Goal: Information Seeking & Learning: Learn about a topic

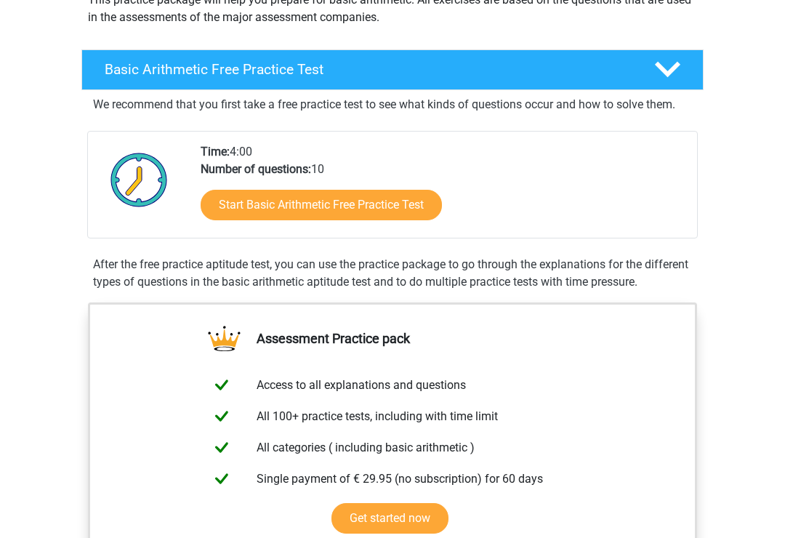
scroll to position [195, 0]
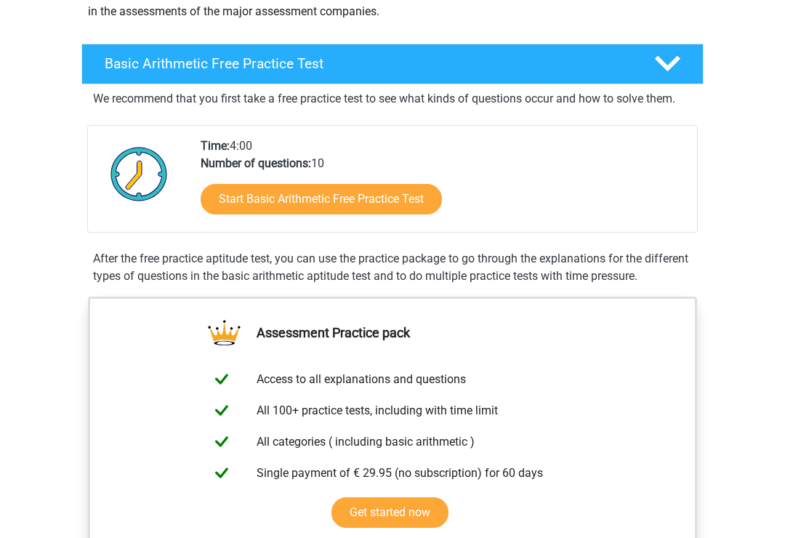
click at [407, 210] on link "Start Basic Arithmetic Free Practice Test" at bounding box center [321, 200] width 241 height 31
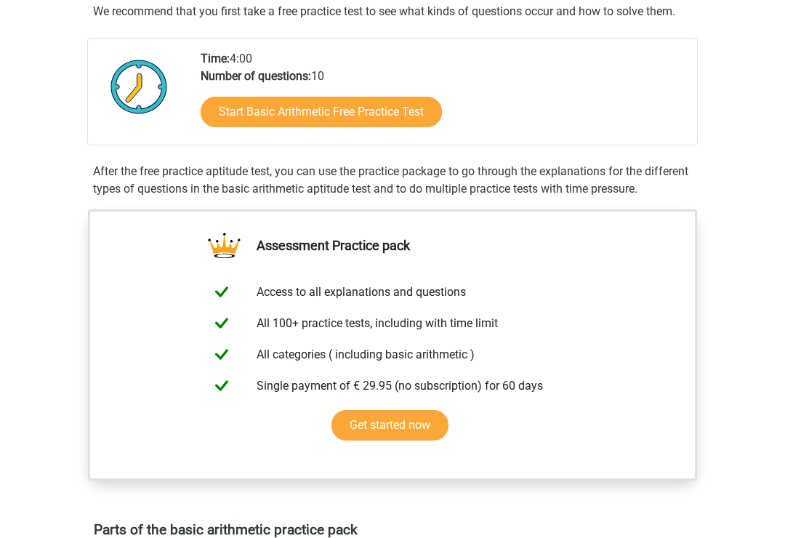
scroll to position [283, 0]
click at [405, 121] on link "Start Basic Arithmetic Free Practice Test" at bounding box center [321, 112] width 241 height 31
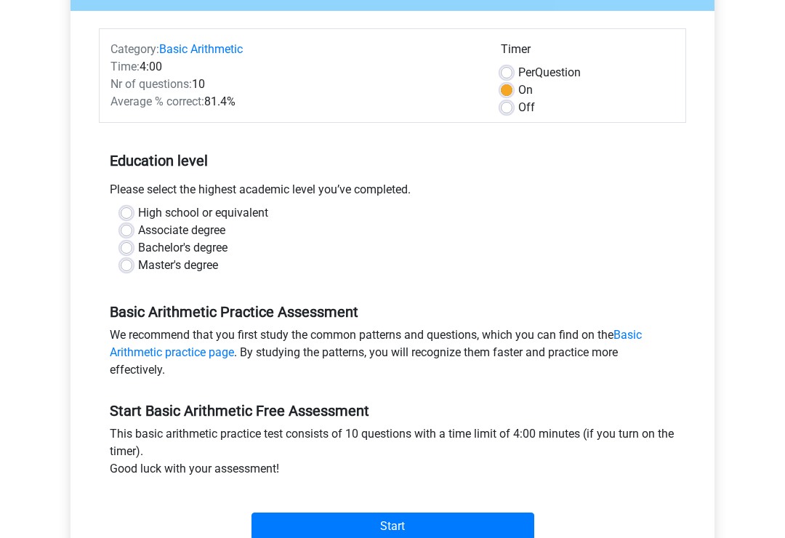
scroll to position [157, 0]
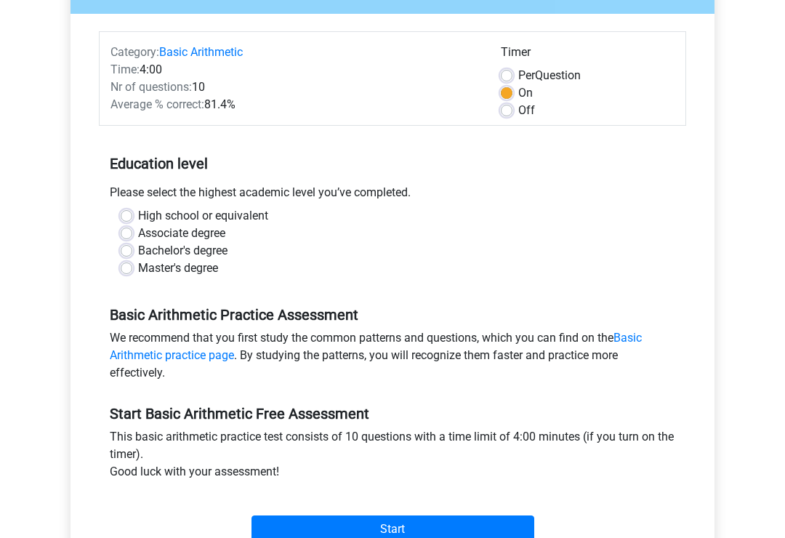
click at [138, 215] on label "High school or equivalent" at bounding box center [203, 216] width 130 height 17
click at [130, 215] on input "High school or equivalent" at bounding box center [127, 215] width 12 height 15
radio input "true"
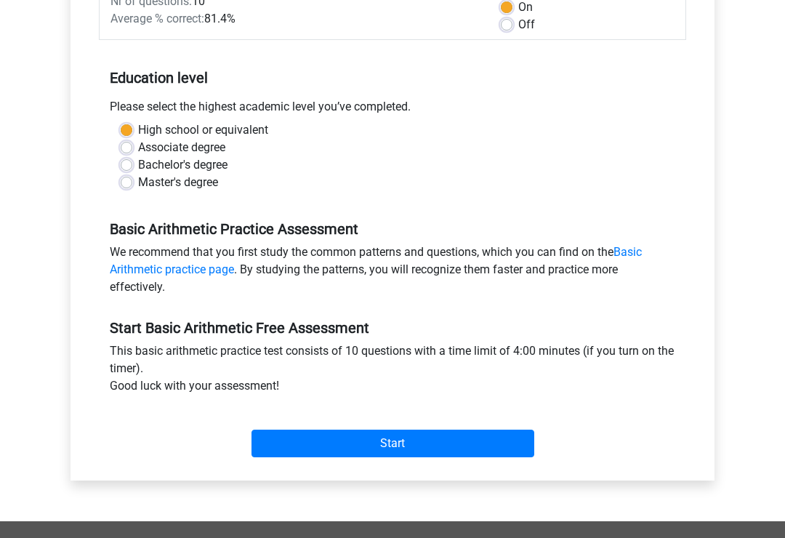
scroll to position [245, 0]
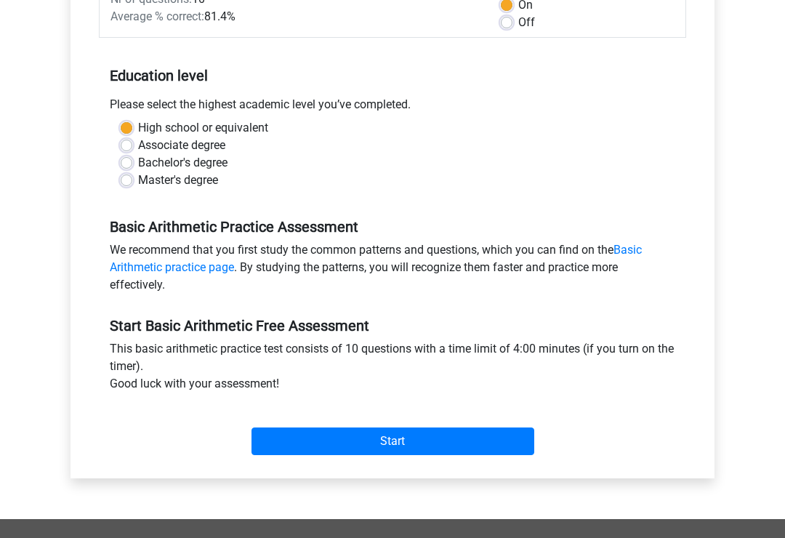
click at [440, 454] on input "Start" at bounding box center [392, 442] width 283 height 28
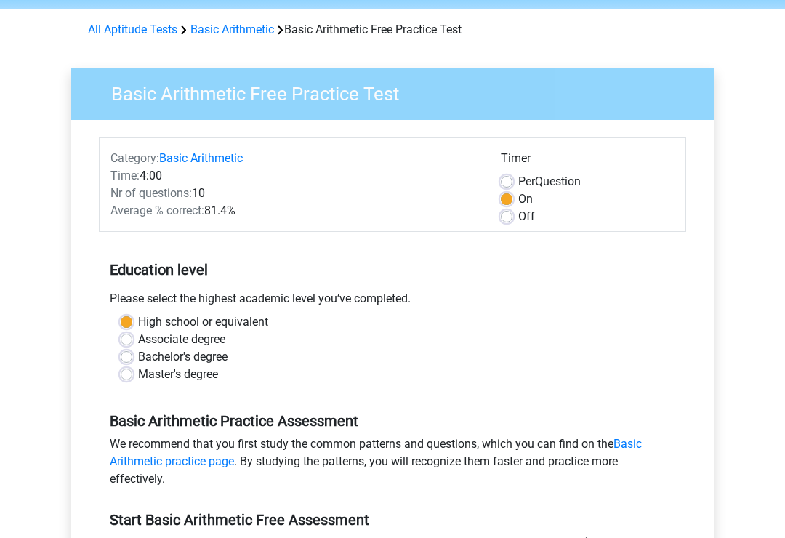
scroll to position [0, 0]
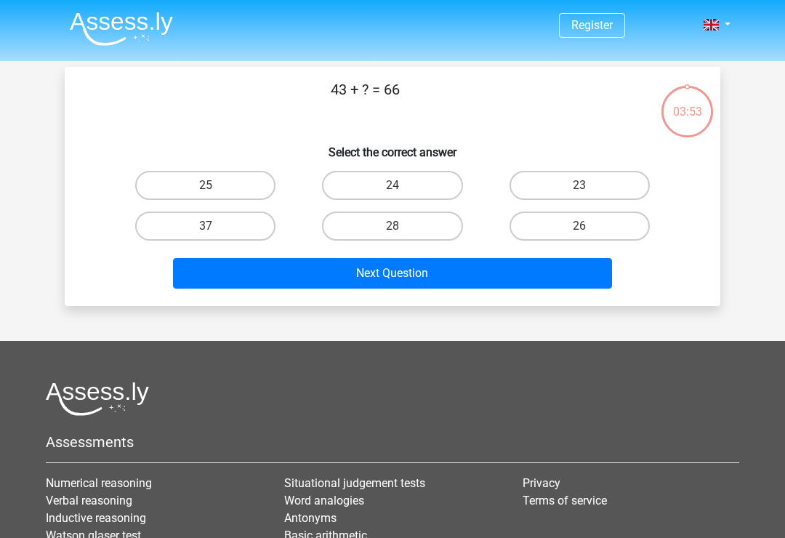
click at [612, 192] on label "23" at bounding box center [579, 185] width 140 height 29
click at [588, 192] on input "23" at bounding box center [583, 189] width 9 height 9
radio input "true"
click at [530, 284] on button "Next Question" at bounding box center [393, 273] width 440 height 31
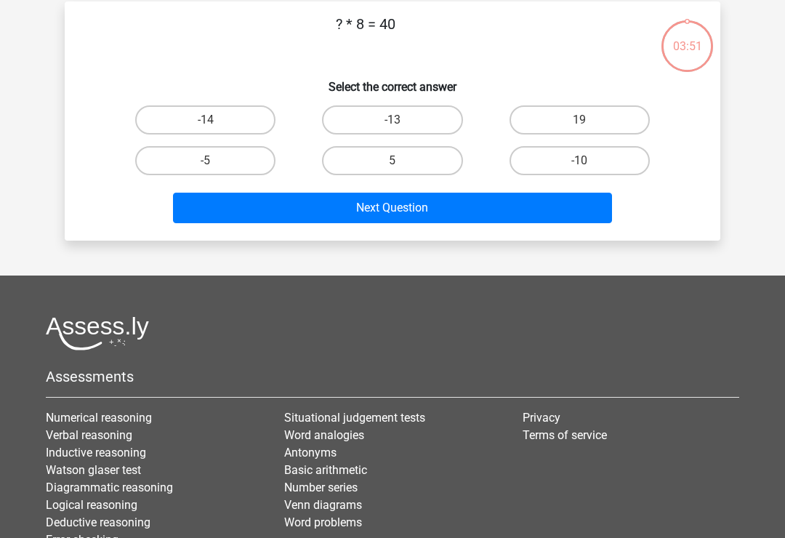
scroll to position [67, 0]
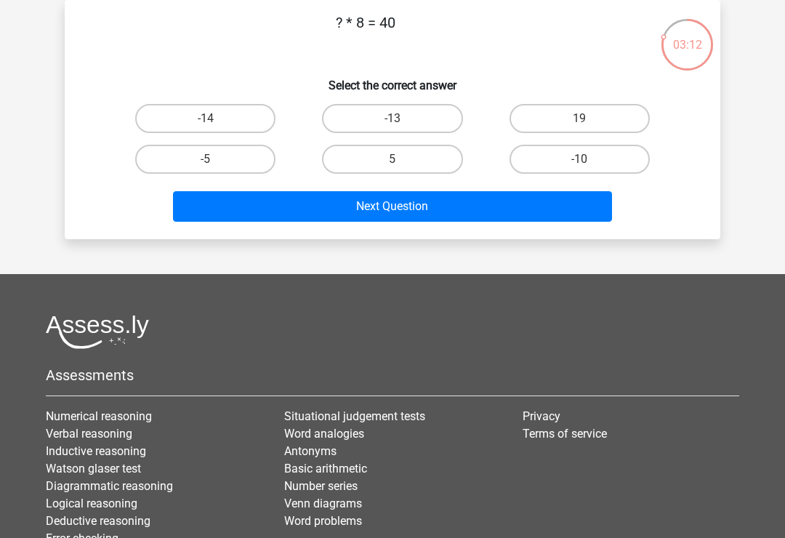
click at [502, 205] on button "Next Question" at bounding box center [393, 206] width 440 height 31
click at [425, 115] on label "-13" at bounding box center [392, 118] width 140 height 29
click at [402, 118] on input "-13" at bounding box center [396, 122] width 9 height 9
radio input "true"
click at [490, 209] on button "Next Question" at bounding box center [393, 206] width 440 height 31
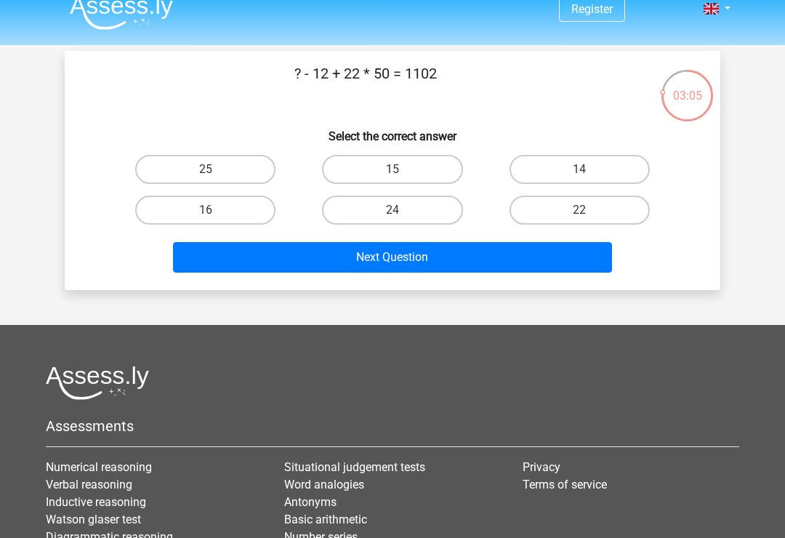
scroll to position [0, 0]
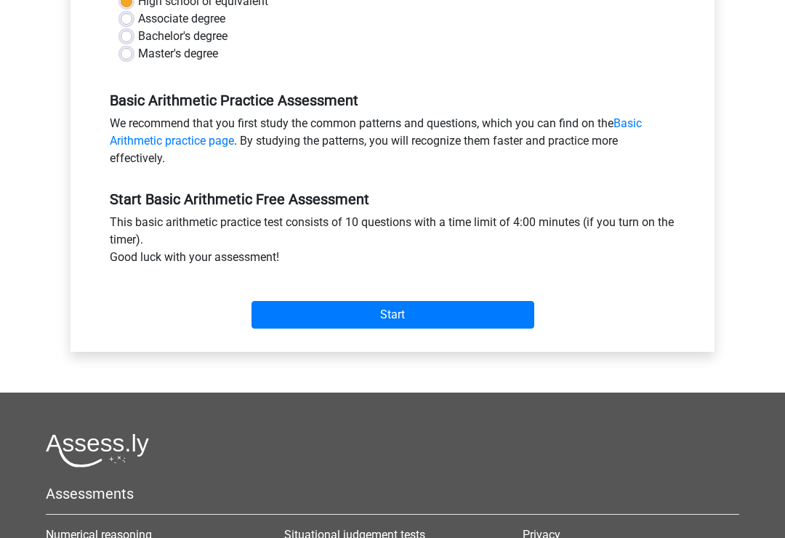
scroll to position [397, 0]
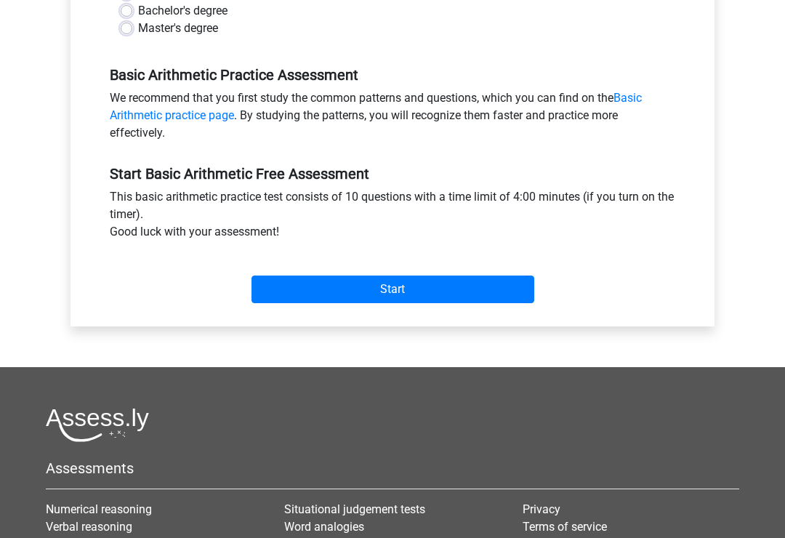
click at [447, 290] on input "Start" at bounding box center [392, 289] width 283 height 28
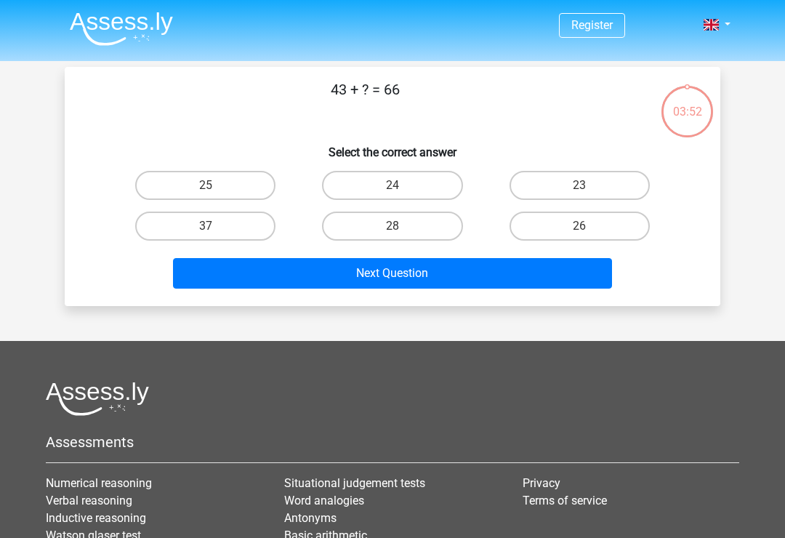
click at [579, 187] on label "23" at bounding box center [579, 185] width 140 height 29
click at [579, 187] on input "23" at bounding box center [583, 189] width 9 height 9
radio input "true"
click at [487, 283] on button "Next Question" at bounding box center [393, 273] width 440 height 31
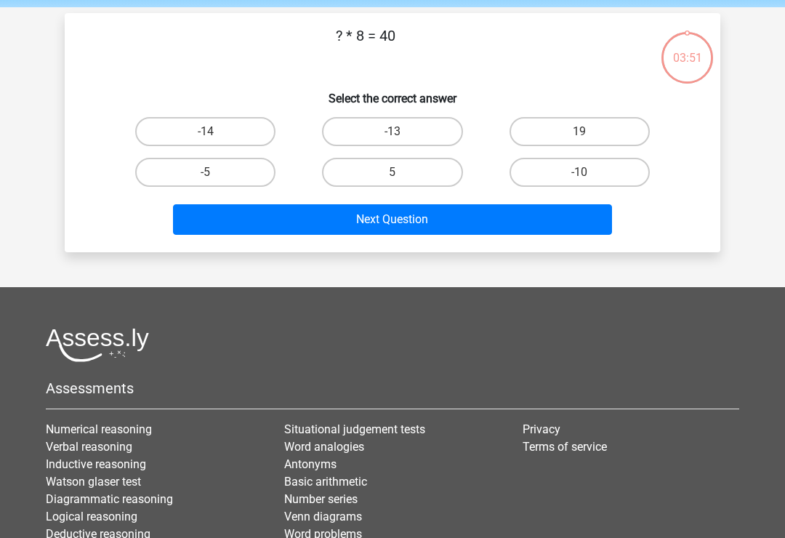
scroll to position [67, 0]
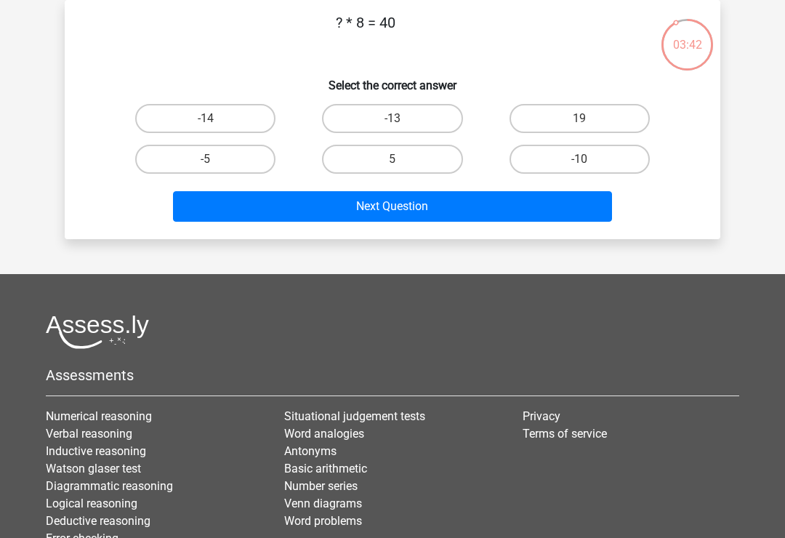
click at [359, 26] on p "? * 8 = 40" at bounding box center [365, 34] width 554 height 44
click at [414, 164] on label "5" at bounding box center [392, 159] width 140 height 29
click at [402, 164] on input "5" at bounding box center [396, 163] width 9 height 9
radio input "true"
click at [442, 206] on button "Next Question" at bounding box center [393, 206] width 440 height 31
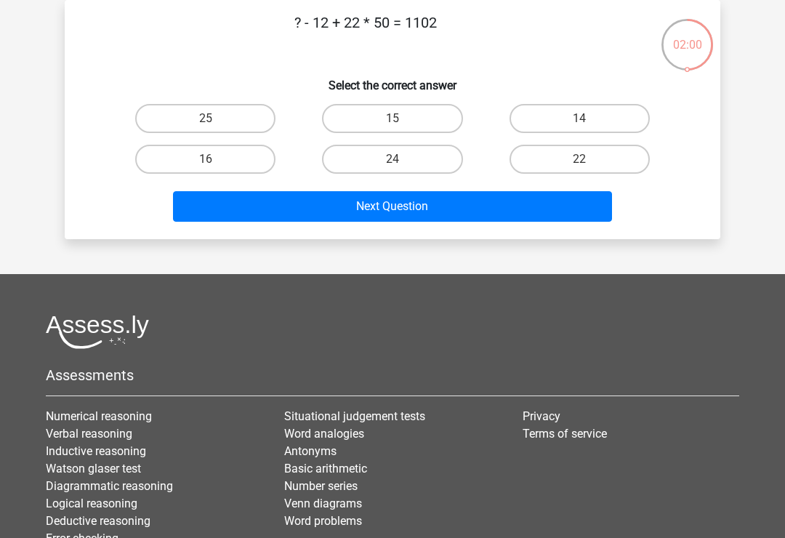
click at [416, 155] on label "24" at bounding box center [392, 159] width 140 height 29
click at [402, 159] on input "24" at bounding box center [396, 163] width 9 height 9
radio input "true"
click at [437, 205] on button "Next Question" at bounding box center [393, 206] width 440 height 31
click at [442, 158] on label "13" at bounding box center [392, 159] width 140 height 29
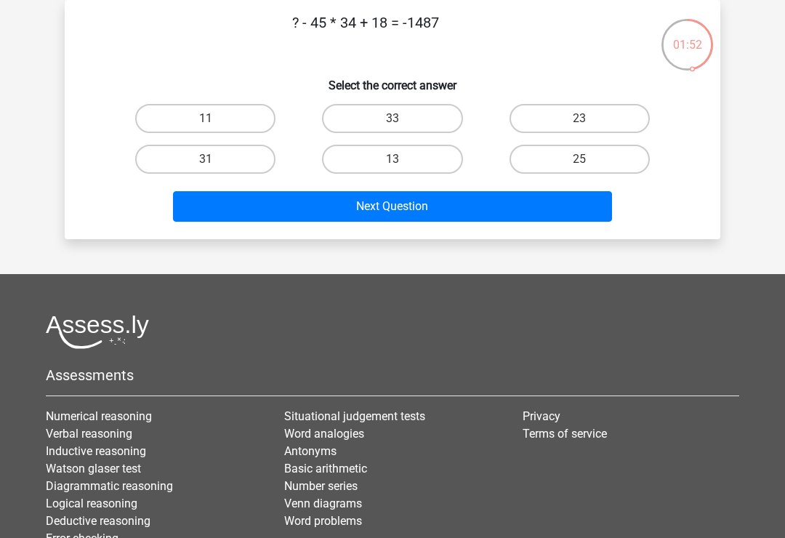
click at [402, 159] on input "13" at bounding box center [396, 163] width 9 height 9
radio input "true"
click at [450, 215] on button "Next Question" at bounding box center [393, 206] width 440 height 31
click at [574, 161] on label "22" at bounding box center [579, 159] width 140 height 29
click at [579, 161] on input "22" at bounding box center [583, 163] width 9 height 9
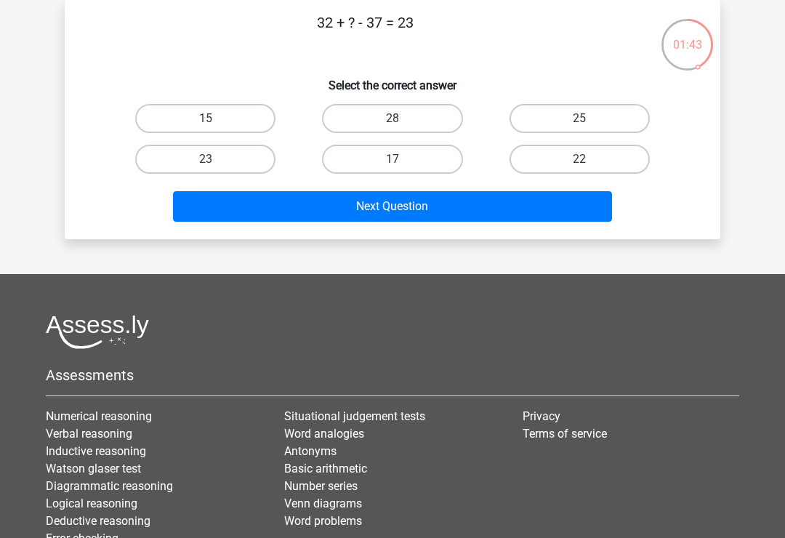
radio input "true"
click at [442, 220] on button "Next Question" at bounding box center [393, 206] width 440 height 31
click at [591, 126] on label "25" at bounding box center [579, 118] width 140 height 29
click at [588, 126] on input "25" at bounding box center [583, 122] width 9 height 9
radio input "true"
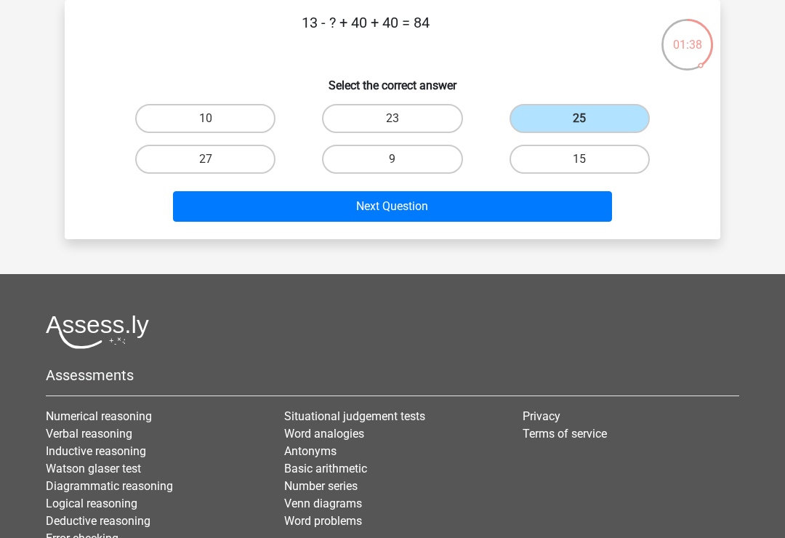
click at [509, 196] on button "Next Question" at bounding box center [393, 206] width 440 height 31
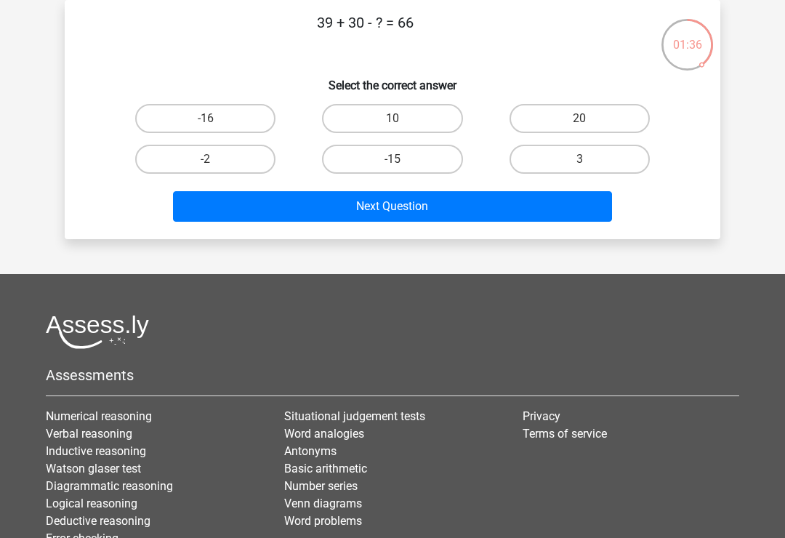
click at [429, 161] on label "-15" at bounding box center [392, 159] width 140 height 29
click at [402, 161] on input "-15" at bounding box center [396, 163] width 9 height 9
radio input "true"
click at [437, 207] on button "Next Question" at bounding box center [393, 206] width 440 height 31
click at [555, 164] on label "-4" at bounding box center [579, 159] width 140 height 29
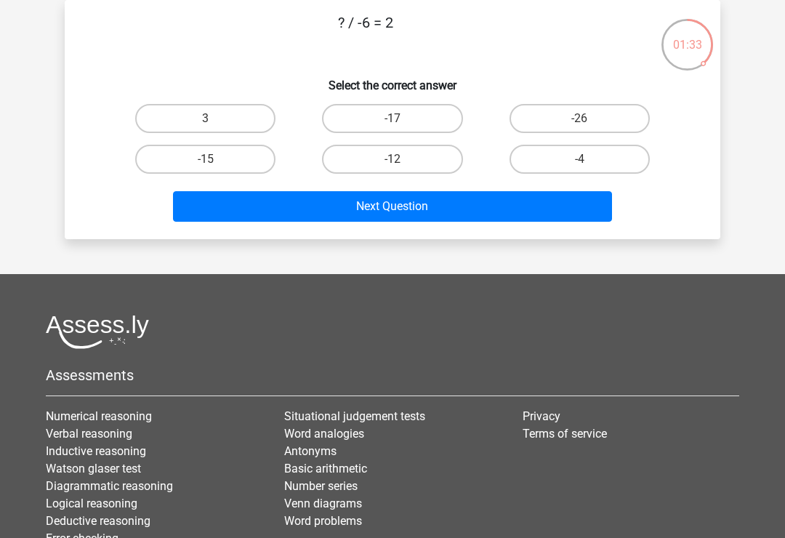
click at [579, 164] on input "-4" at bounding box center [583, 163] width 9 height 9
radio input "true"
click at [495, 215] on button "Next Question" at bounding box center [393, 206] width 440 height 31
click at [570, 123] on label "18" at bounding box center [579, 118] width 140 height 29
click at [579, 123] on input "18" at bounding box center [583, 122] width 9 height 9
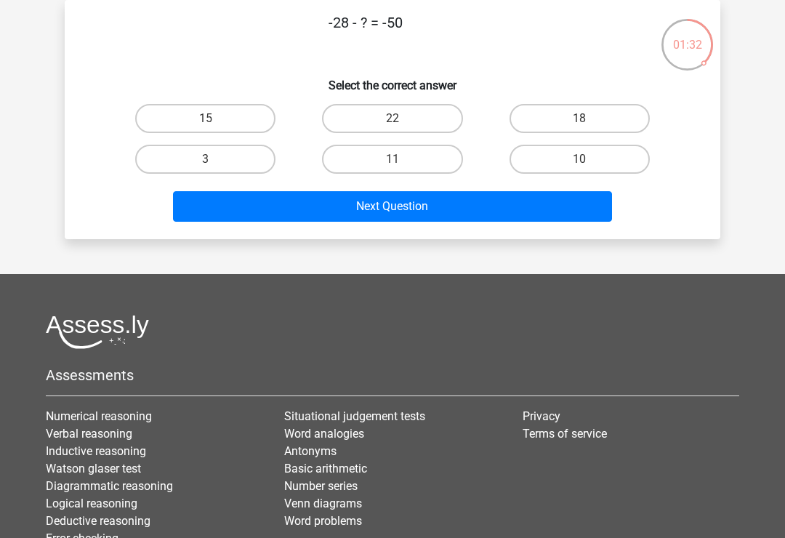
radio input "true"
click at [498, 220] on button "Next Question" at bounding box center [393, 206] width 440 height 31
click at [432, 118] on label "32" at bounding box center [392, 118] width 140 height 29
click at [402, 118] on input "32" at bounding box center [396, 122] width 9 height 9
radio input "true"
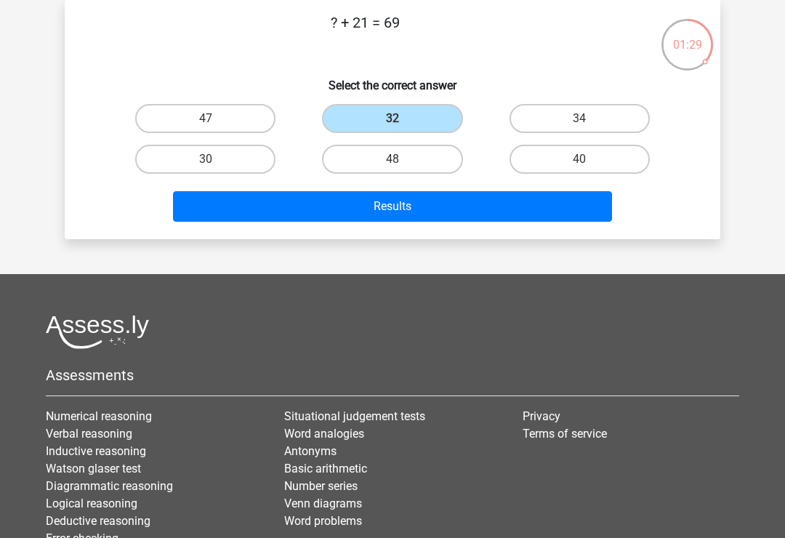
click at [451, 208] on button "Results" at bounding box center [393, 206] width 440 height 31
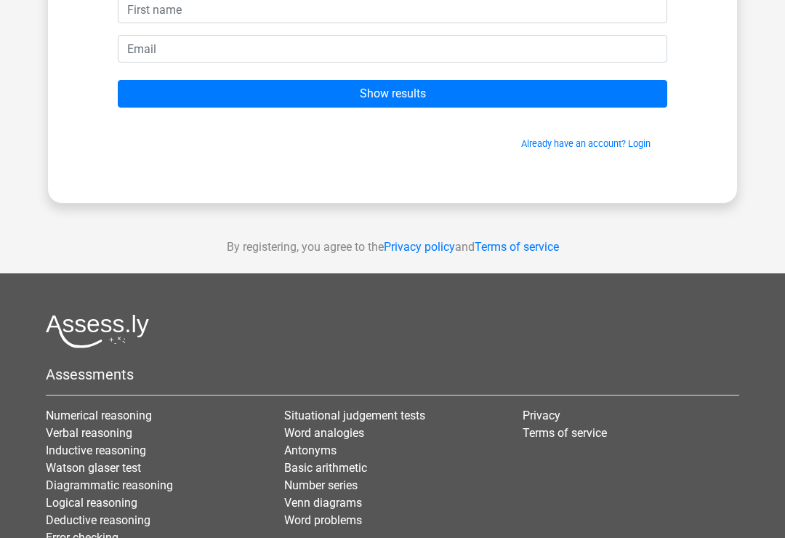
scroll to position [162, 0]
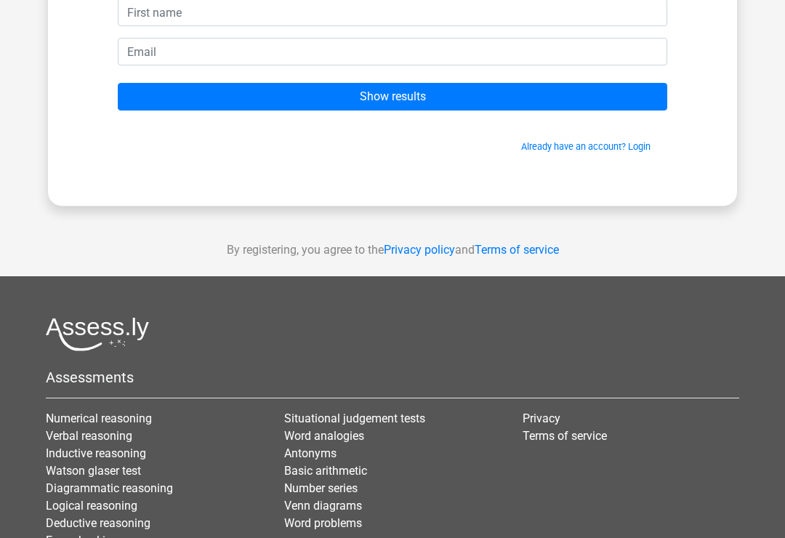
click at [527, 109] on input "Show results" at bounding box center [392, 97] width 549 height 28
click at [525, 97] on input "Show results" at bounding box center [392, 97] width 549 height 28
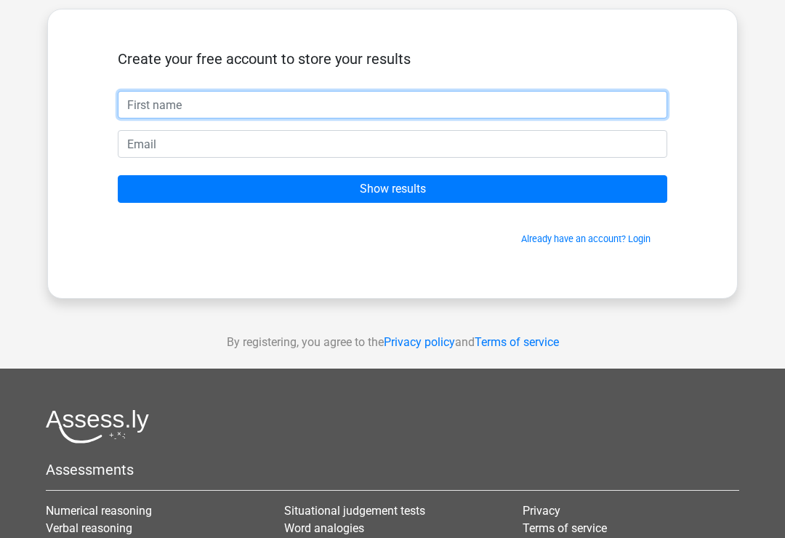
scroll to position [70, 0]
click at [543, 113] on input "text" at bounding box center [392, 105] width 549 height 28
type input "J bloggs"
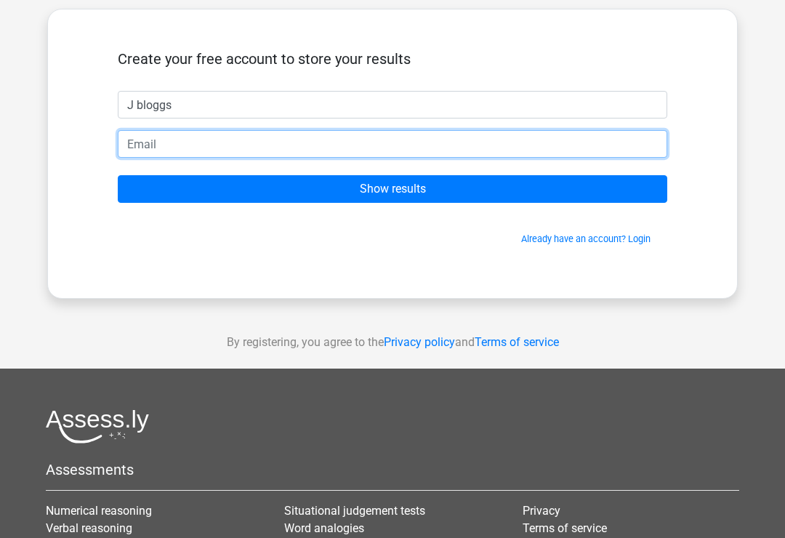
click at [286, 152] on input "email" at bounding box center [392, 144] width 549 height 28
type input "jbloggs@gmail.com"
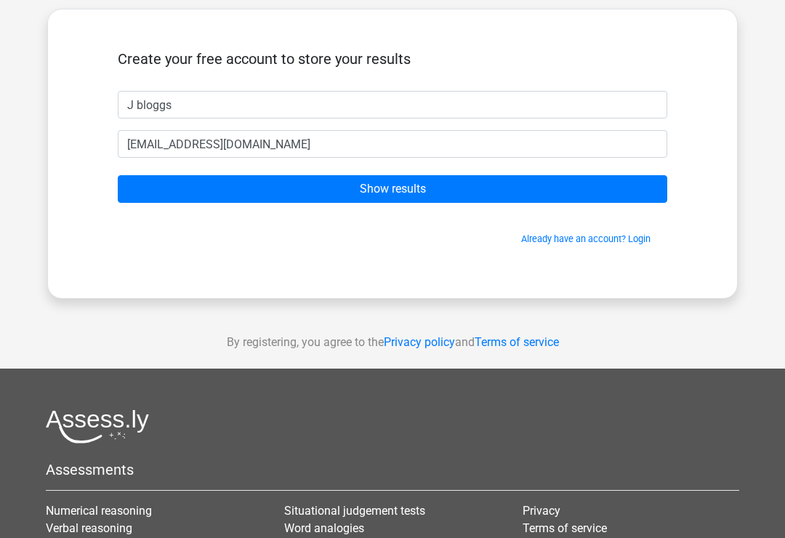
click at [533, 194] on input "Show results" at bounding box center [392, 189] width 549 height 28
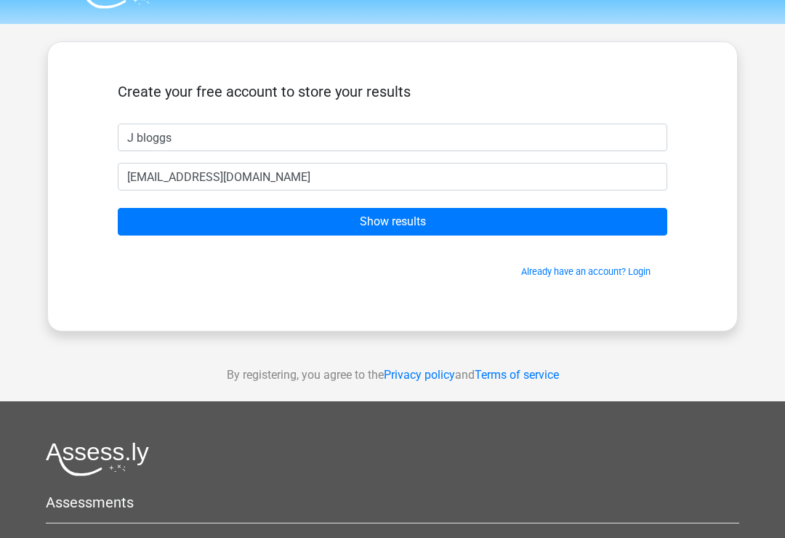
scroll to position [0, 0]
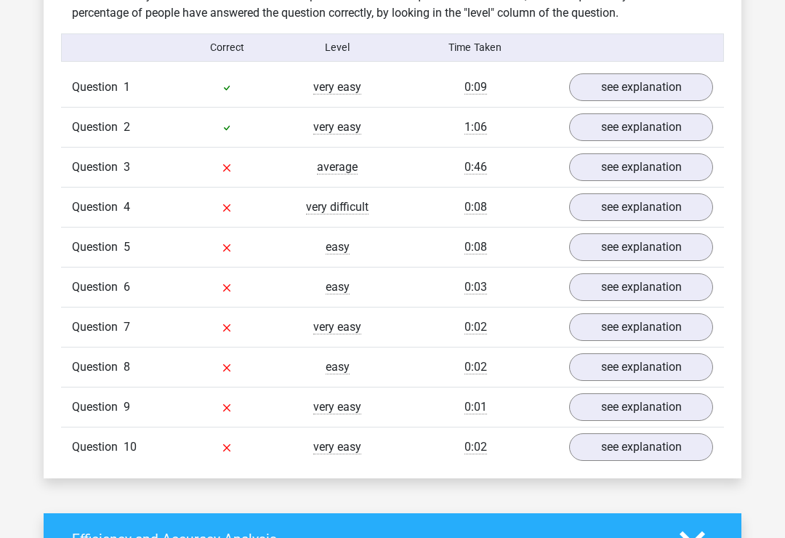
scroll to position [1120, 0]
click at [658, 173] on link "see explanation" at bounding box center [641, 169] width 144 height 28
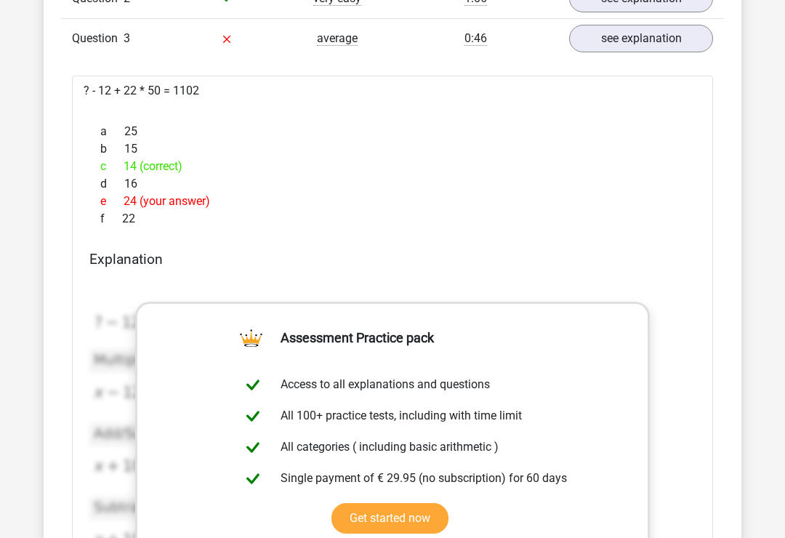
scroll to position [1177, 0]
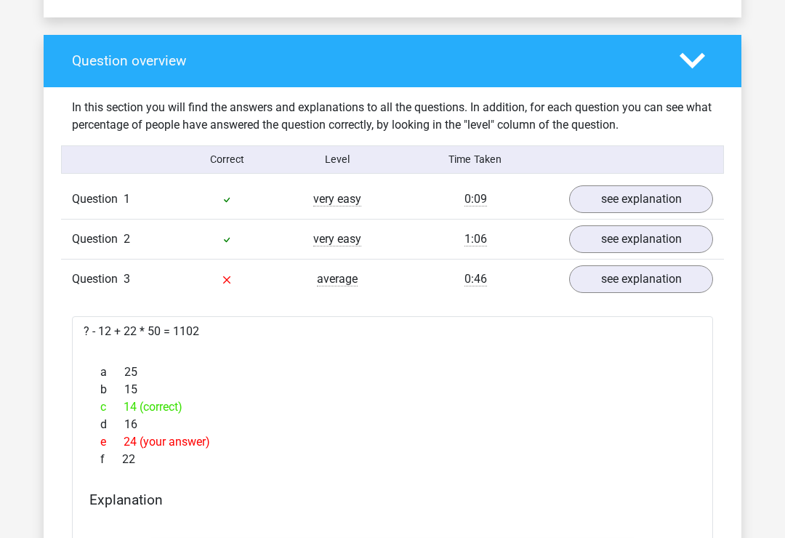
scroll to position [1003, 0]
